Goal: Information Seeking & Learning: Understand process/instructions

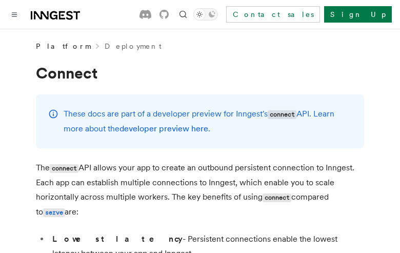
scroll to position [4575, 0]
